Goal: Task Accomplishment & Management: Manage account settings

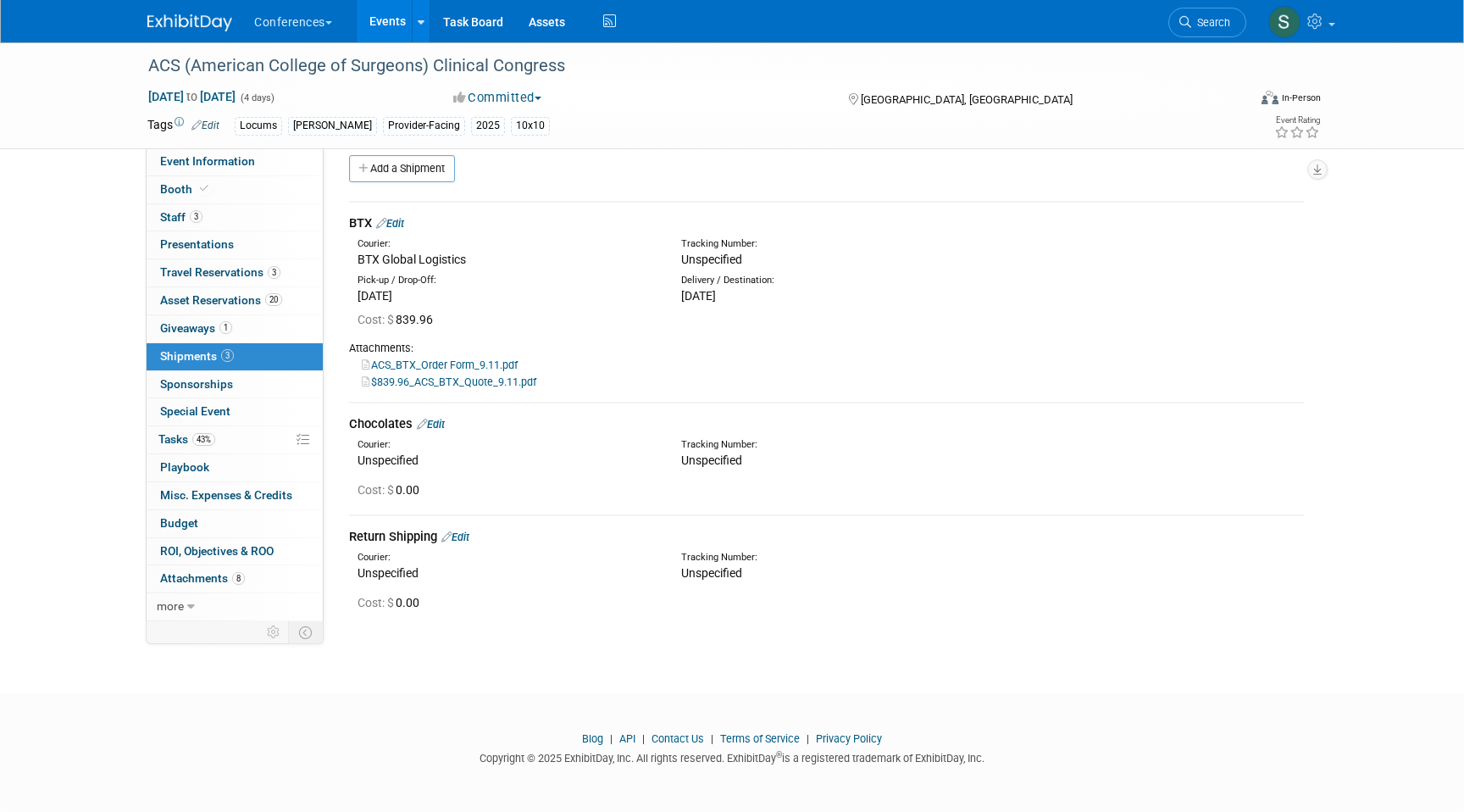
click at [412, 218] on div "BTX Edit" at bounding box center [826, 223] width 955 height 18
click at [404, 218] on link "Edit" at bounding box center [390, 223] width 28 height 12
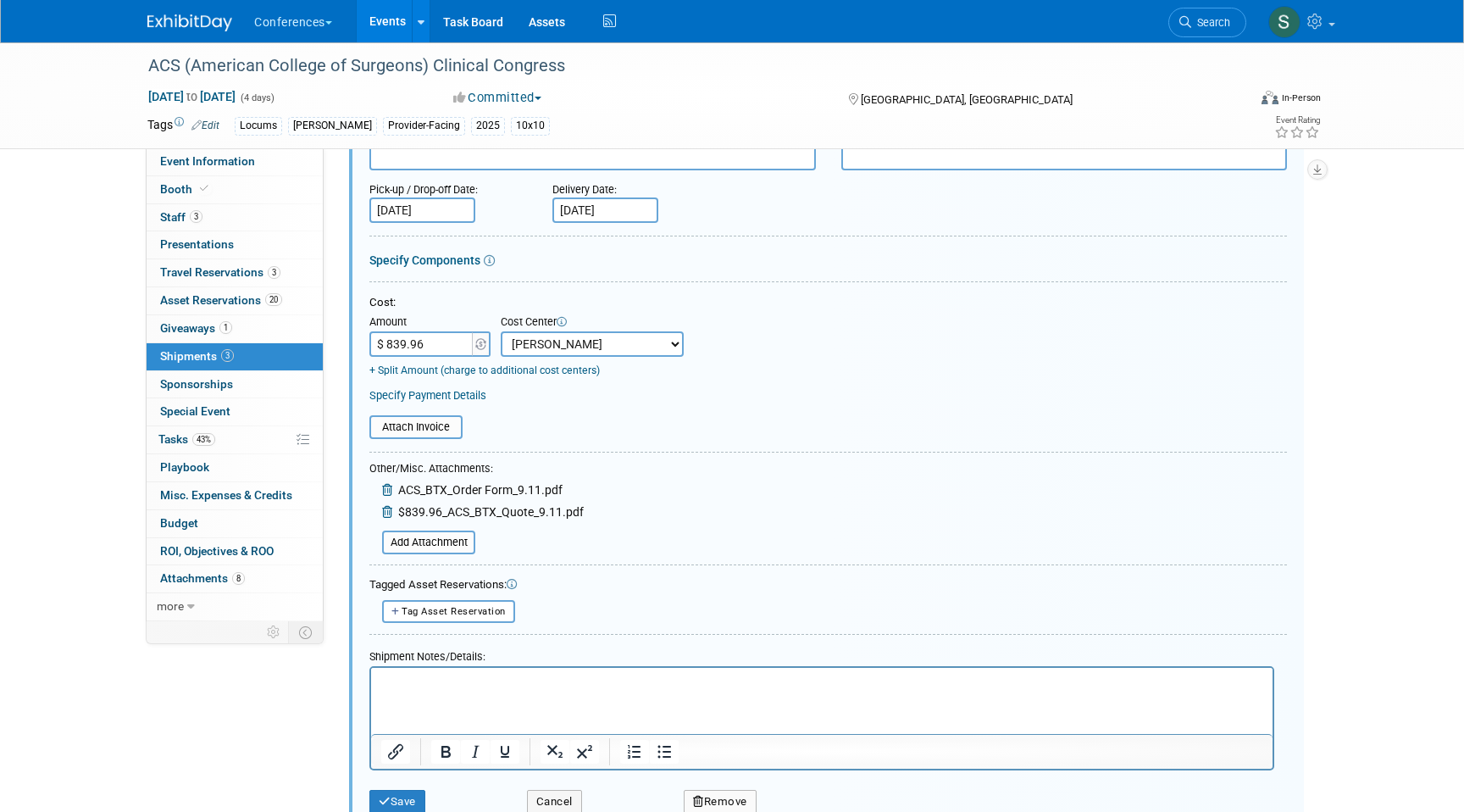
scroll to position [219, 0]
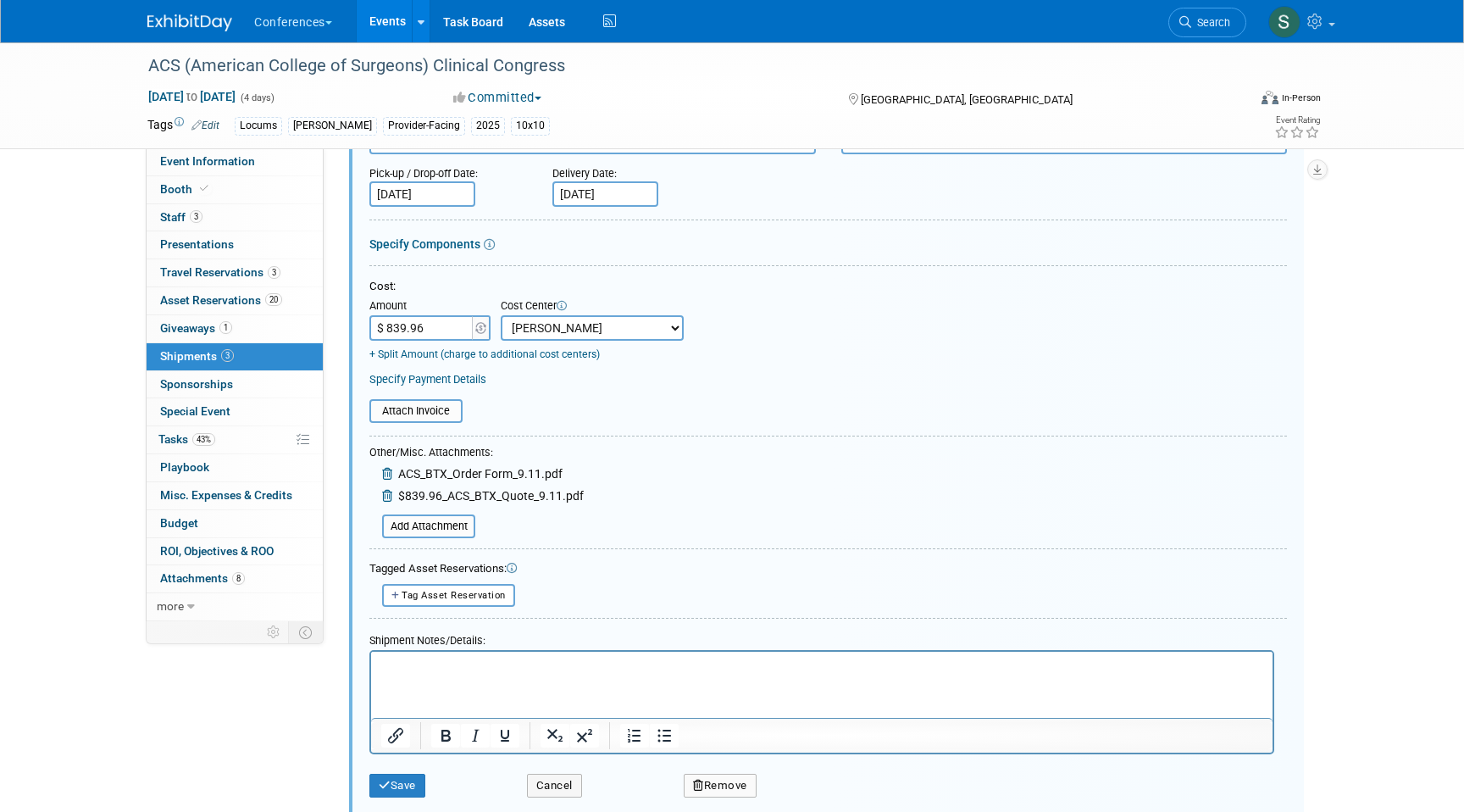
click at [453, 513] on div "Other/Misc. Attachments: ACS_BTX_Order Form_9.11.pdf $839.96_ACS_BTX_Quote_9.11…" at bounding box center [476, 491] width 214 height 97
click at [451, 532] on input "file" at bounding box center [372, 526] width 202 height 20
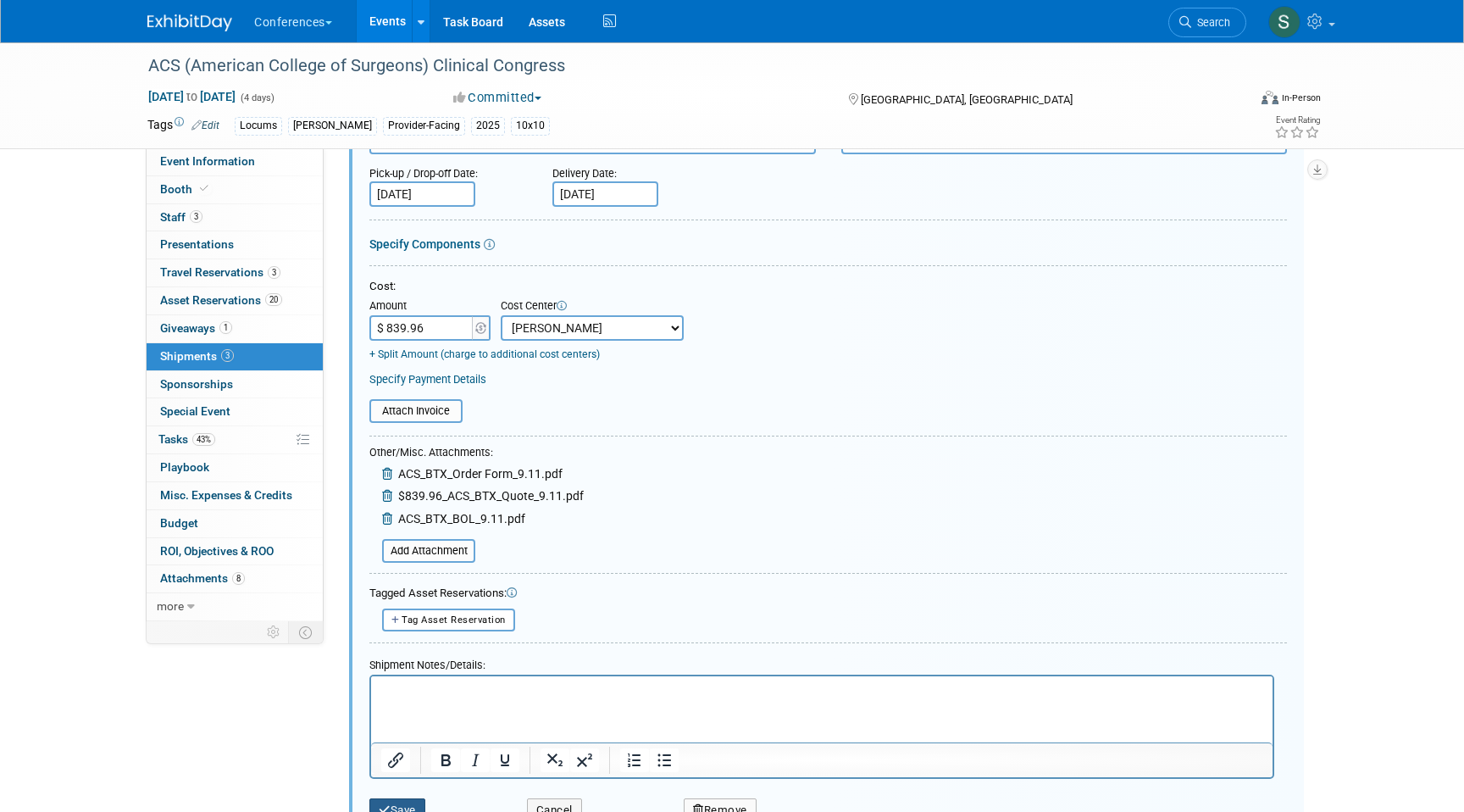
click at [416, 802] on button "Save" at bounding box center [397, 810] width 56 height 24
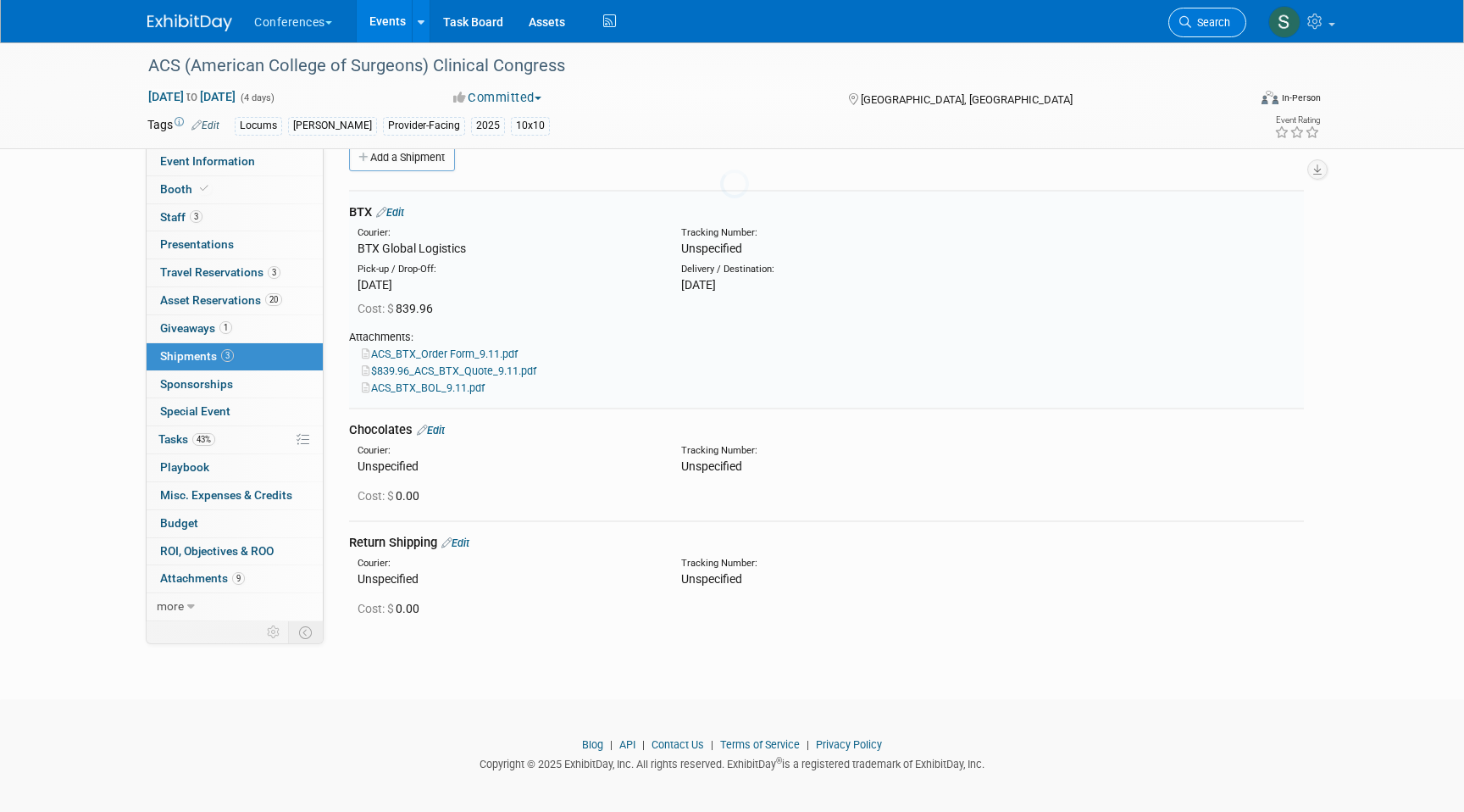
scroll to position [26, 0]
click at [1195, 26] on span "Search" at bounding box center [1211, 22] width 39 height 12
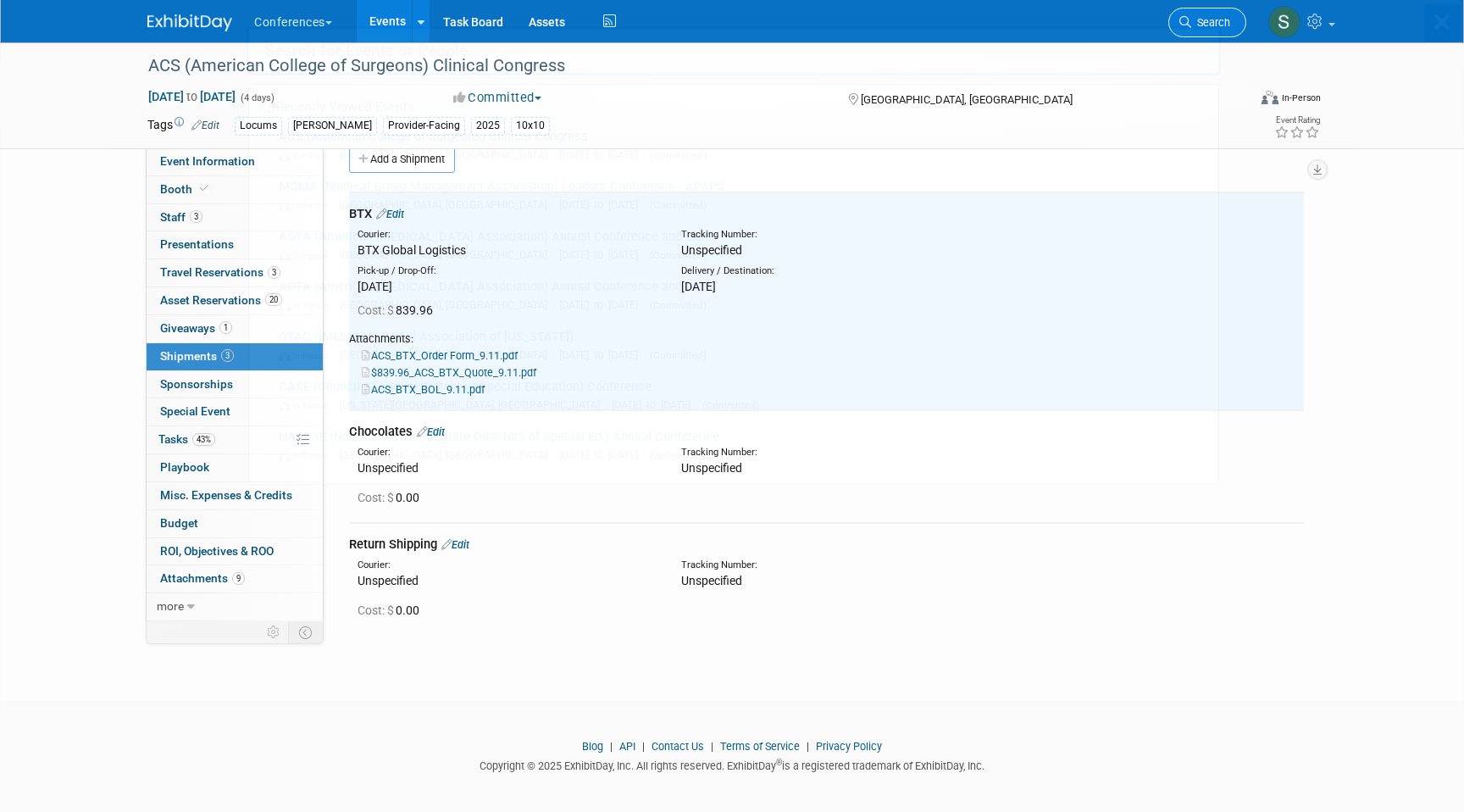
scroll to position [0, 0]
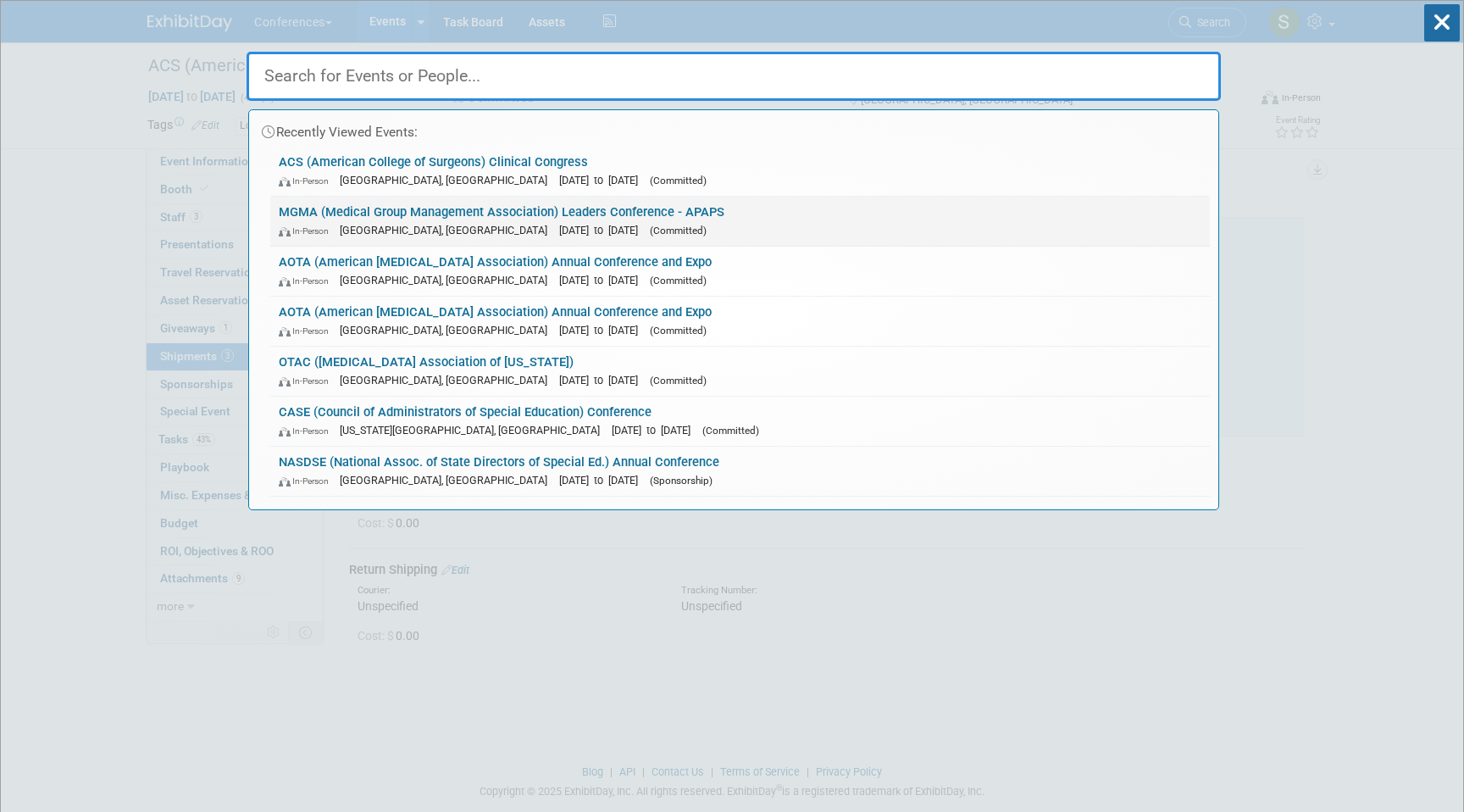
click at [432, 217] on link "MGMA (Medical Group Management Association) Leaders Conference - APAPS In-Perso…" at bounding box center [740, 220] width 940 height 49
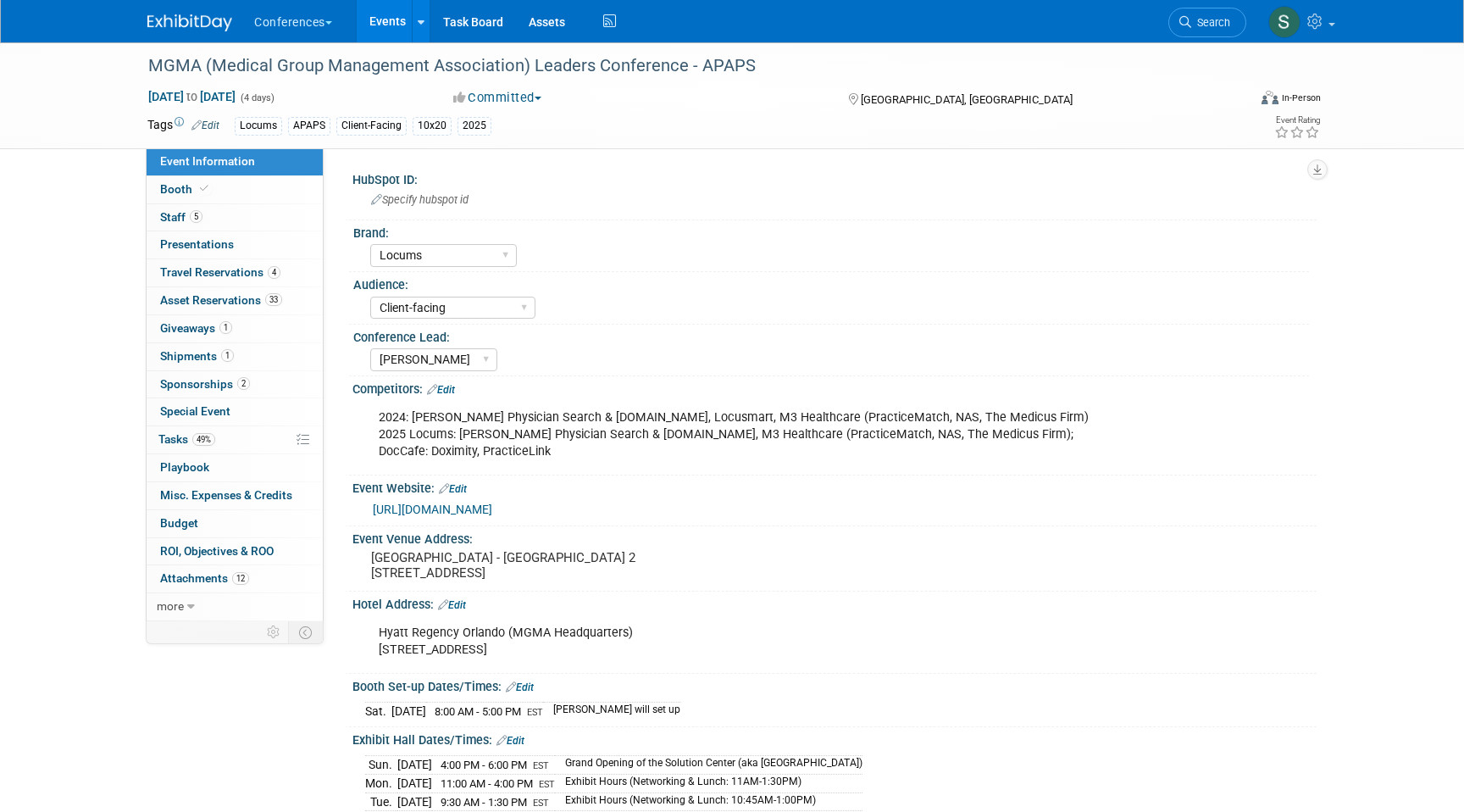
select select "Locums"
select select "Client-facing"
select select "[PERSON_NAME]"
click at [224, 355] on span "1" at bounding box center [227, 355] width 12 height 12
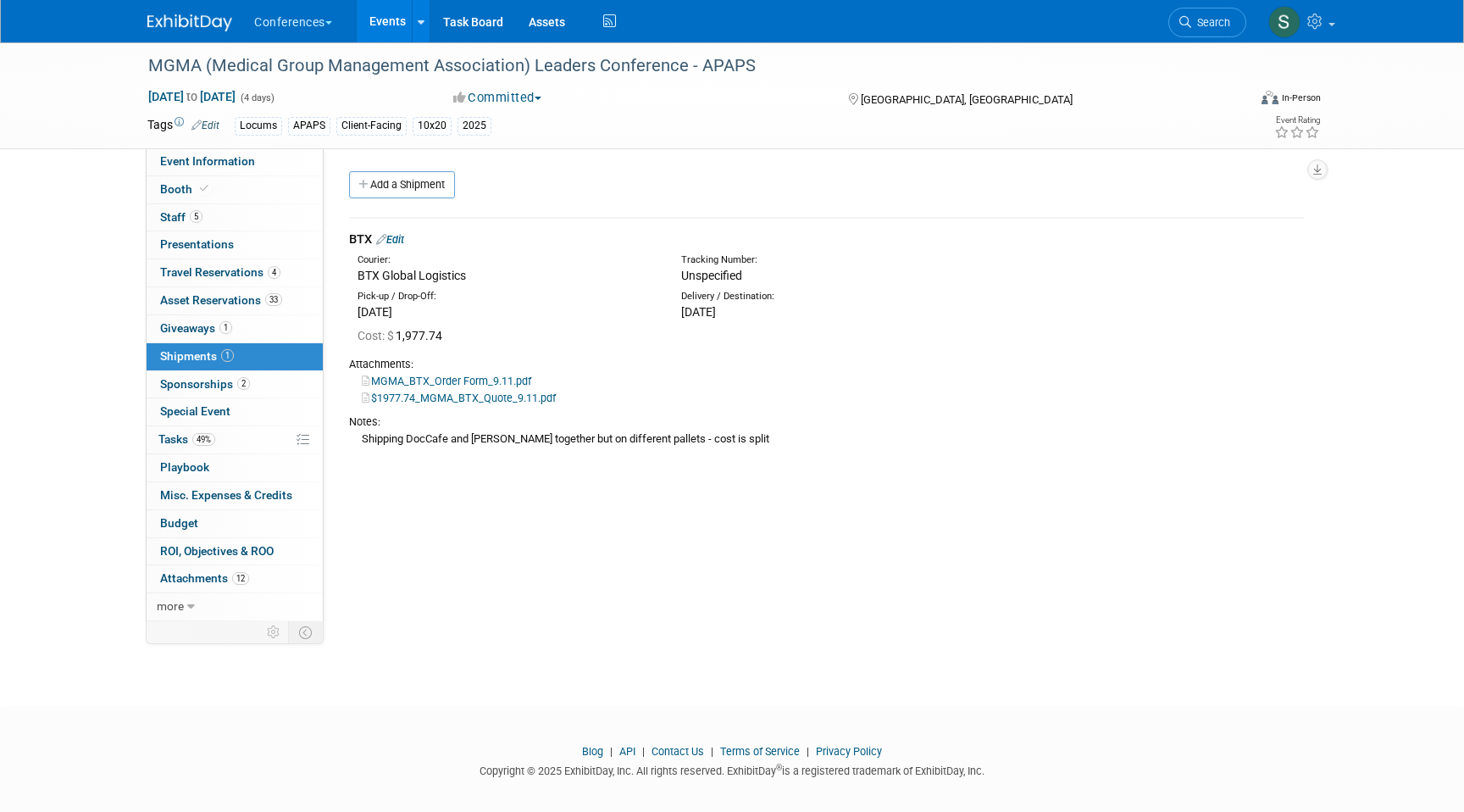
click at [412, 244] on div "BTX Edit" at bounding box center [826, 239] width 955 height 18
click at [398, 238] on link "Edit" at bounding box center [390, 239] width 28 height 12
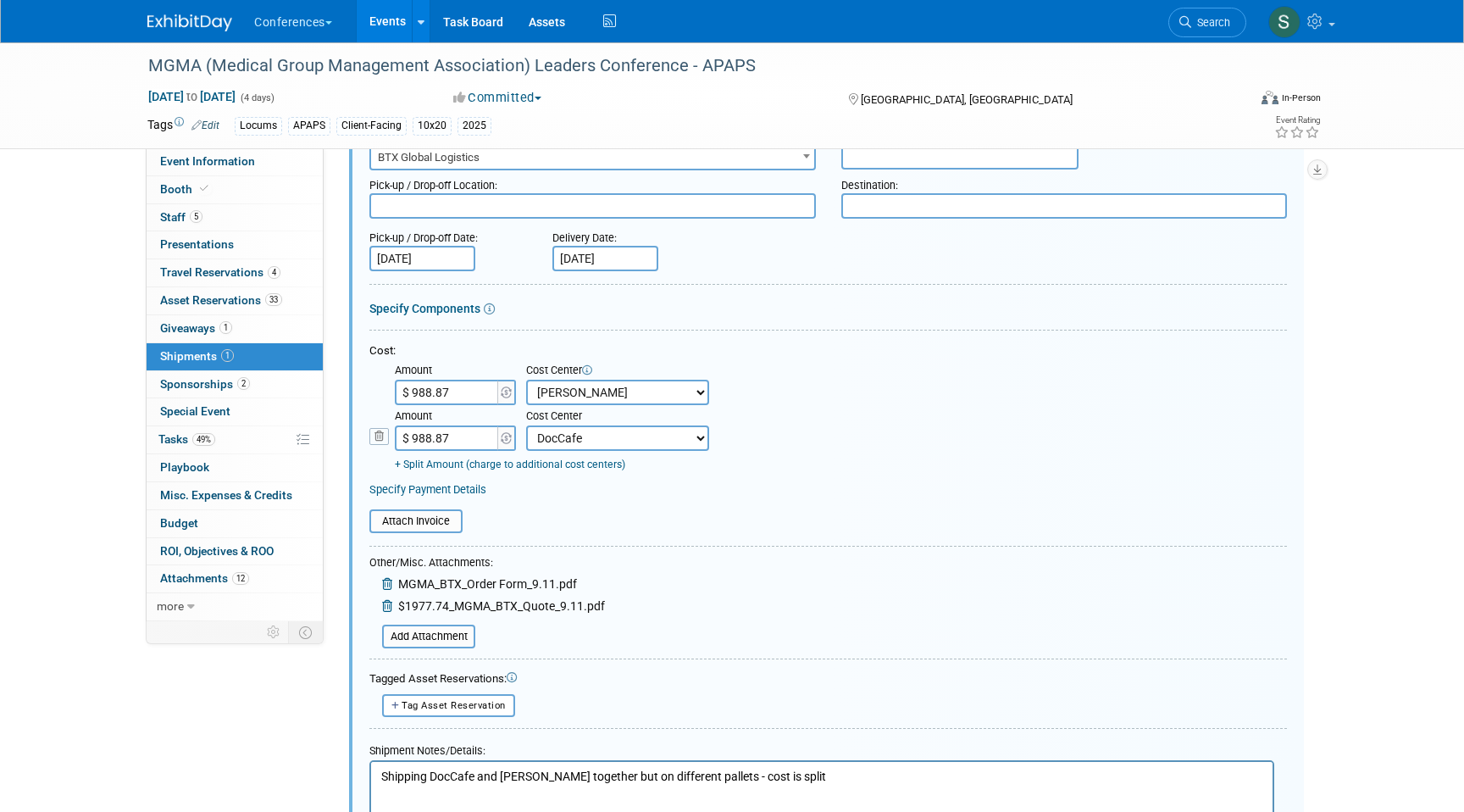
scroll to position [155, 0]
click at [437, 629] on input "file" at bounding box center [372, 635] width 202 height 20
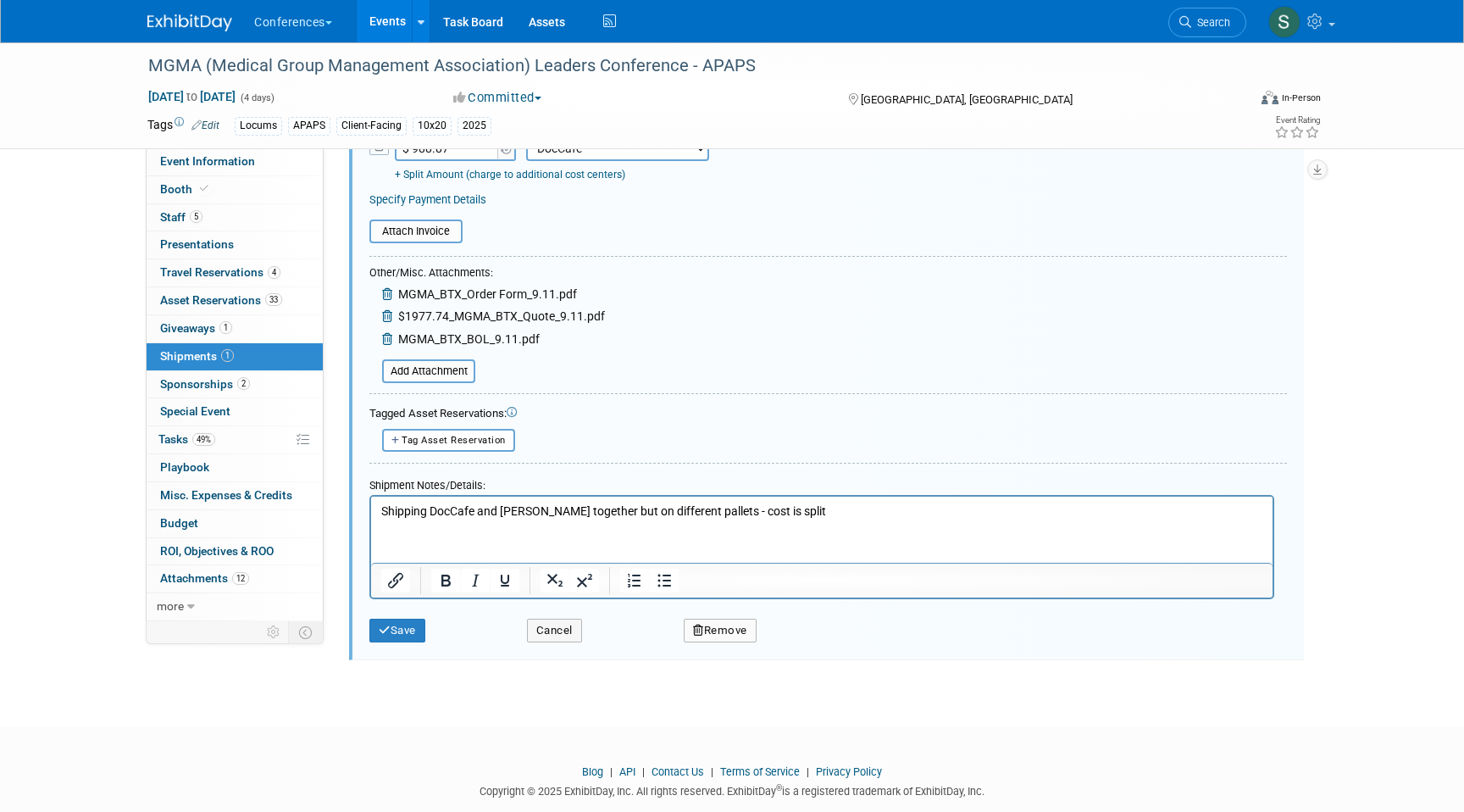
scroll to position [477, 0]
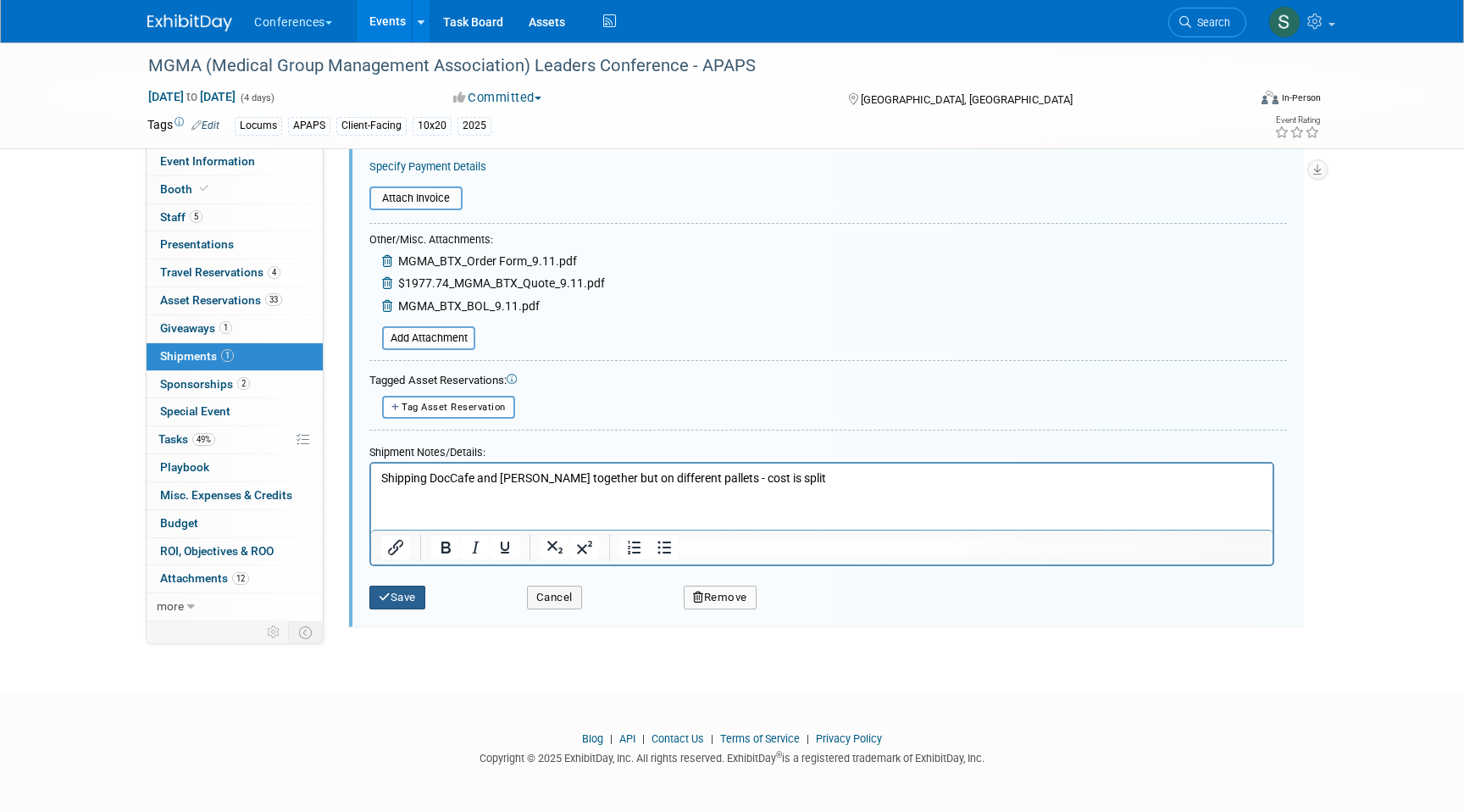
click at [396, 603] on button "Save" at bounding box center [397, 597] width 56 height 24
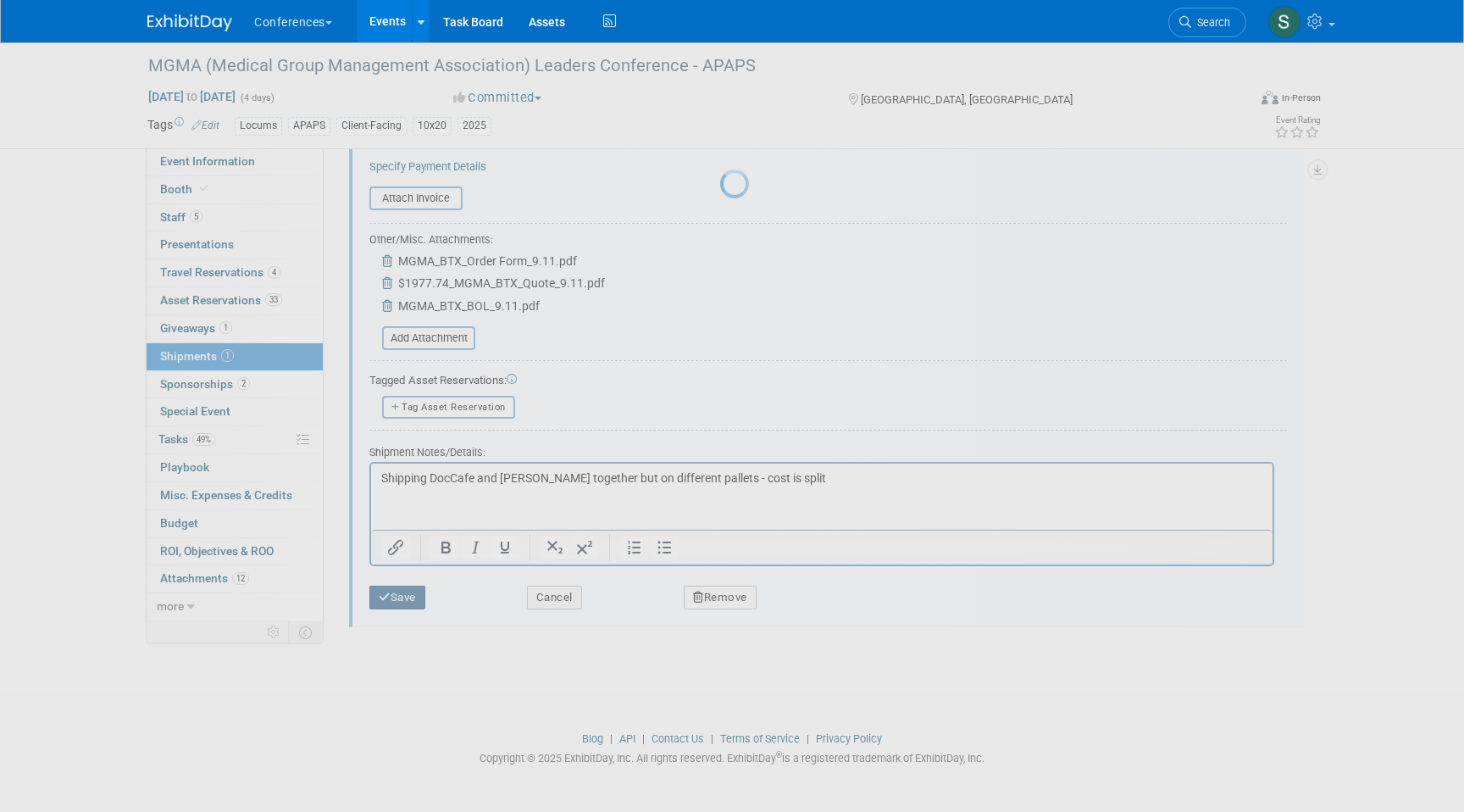
scroll to position [12, 0]
